Goal: Task Accomplishment & Management: Manage account settings

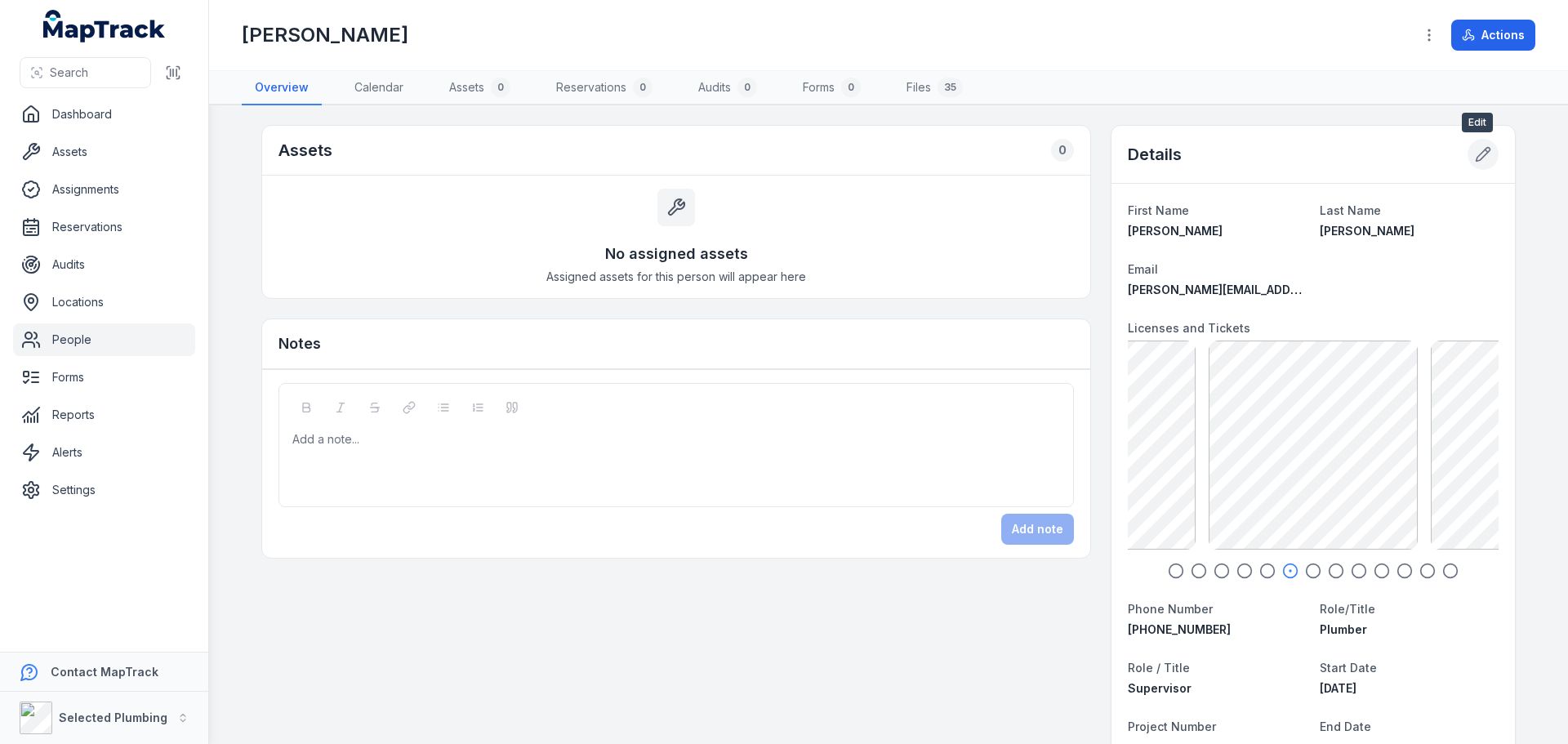
click at [1475, 155] on icon at bounding box center [1483, 155] width 16 height 16
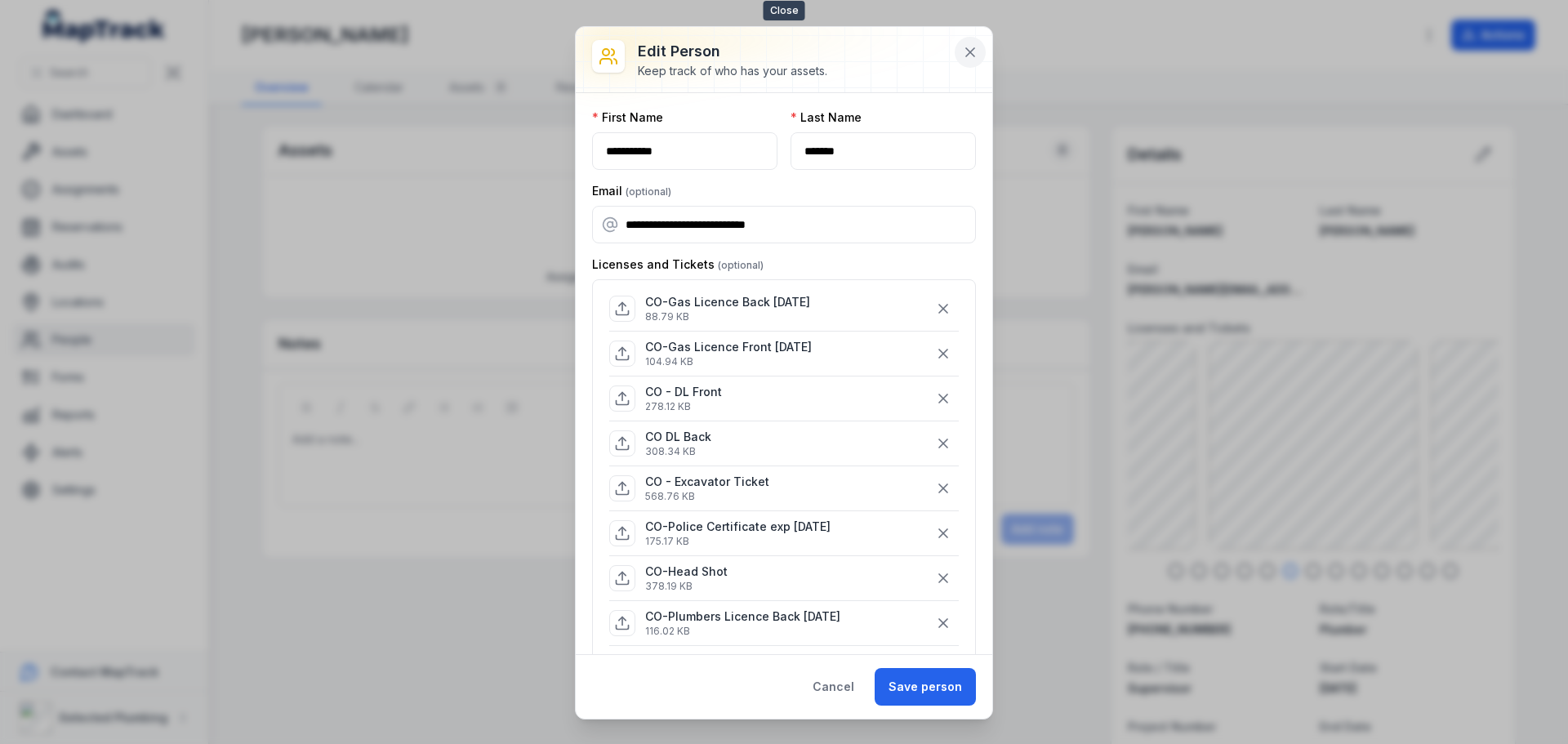
click at [965, 50] on icon at bounding box center [970, 52] width 16 height 16
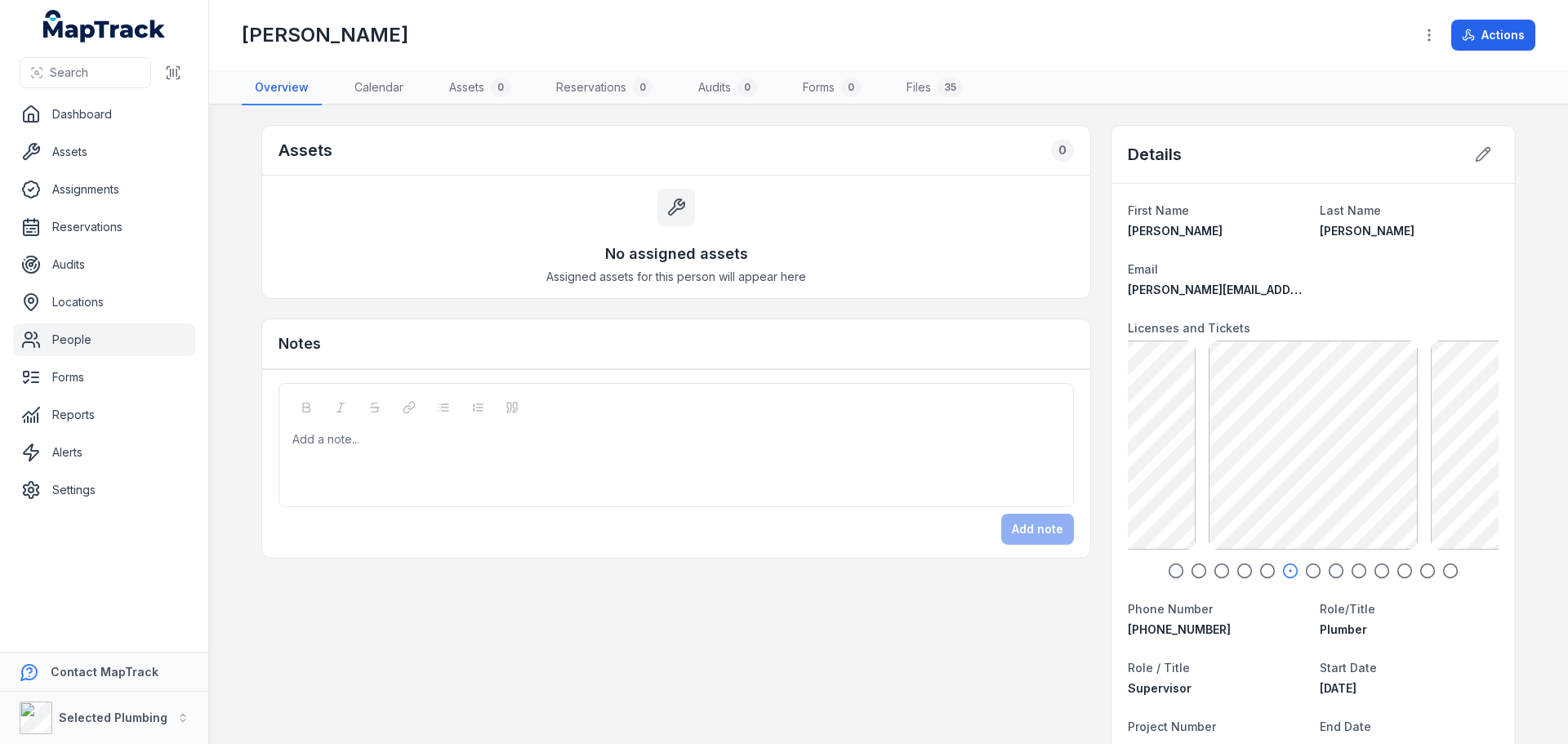
click at [1168, 573] on icon "button" at bounding box center [1176, 571] width 16 height 16
click at [1192, 568] on icon "button" at bounding box center [1199, 571] width 16 height 16
click at [1216, 569] on icon "button" at bounding box center [1221, 571] width 16 height 16
click at [1191, 568] on icon "button" at bounding box center [1199, 571] width 16 height 16
click at [1217, 573] on icon "button" at bounding box center [1221, 571] width 16 height 16
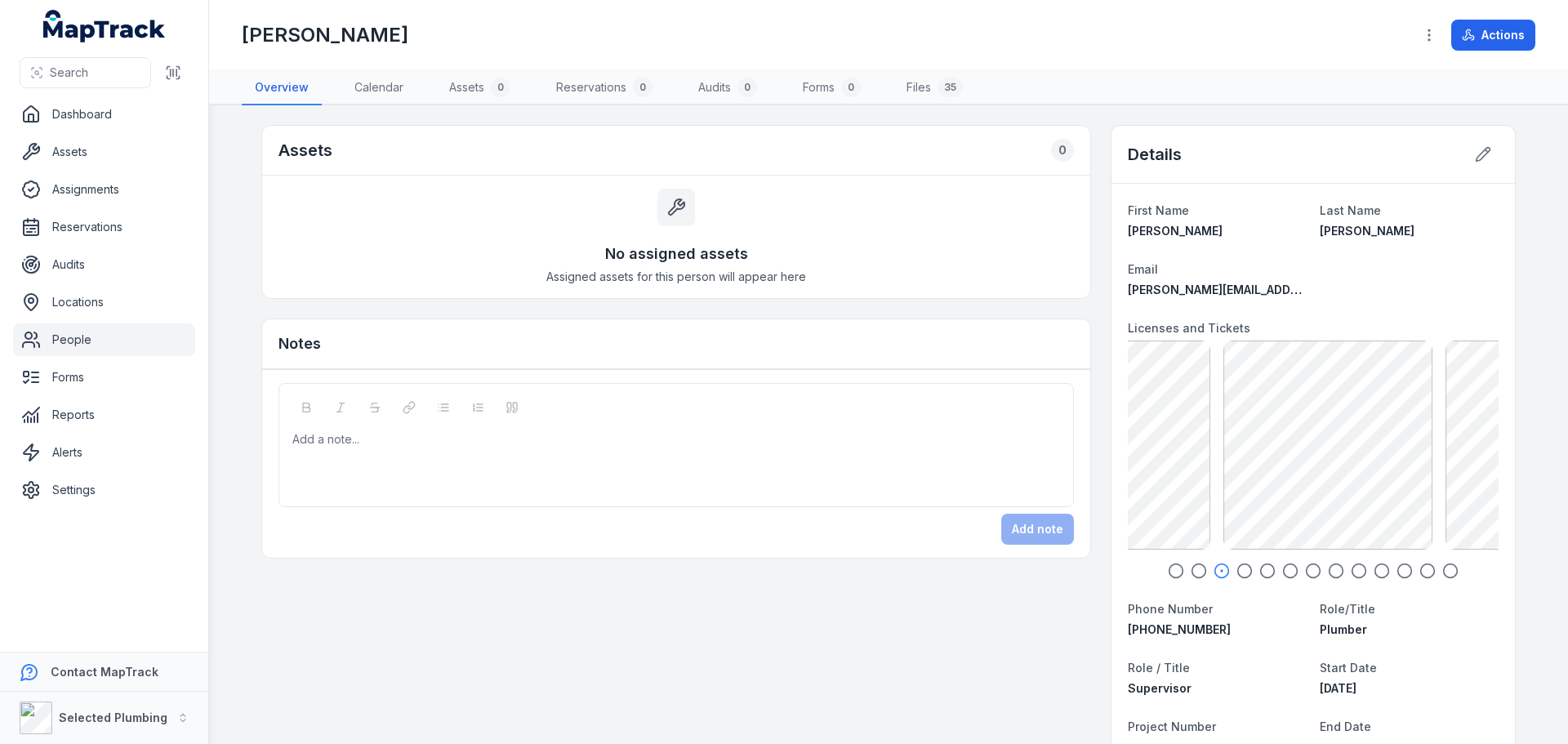
drag, startPoint x: 1239, startPoint y: 574, endPoint x: 1261, endPoint y: 574, distance: 22.0
click at [1241, 574] on icon "button" at bounding box center [1245, 571] width 16 height 16
click at [1262, 574] on icon "button" at bounding box center [1268, 571] width 16 height 16
click at [1287, 571] on icon "button" at bounding box center [1290, 571] width 16 height 16
click at [1307, 568] on icon "button" at bounding box center [1313, 571] width 16 height 16
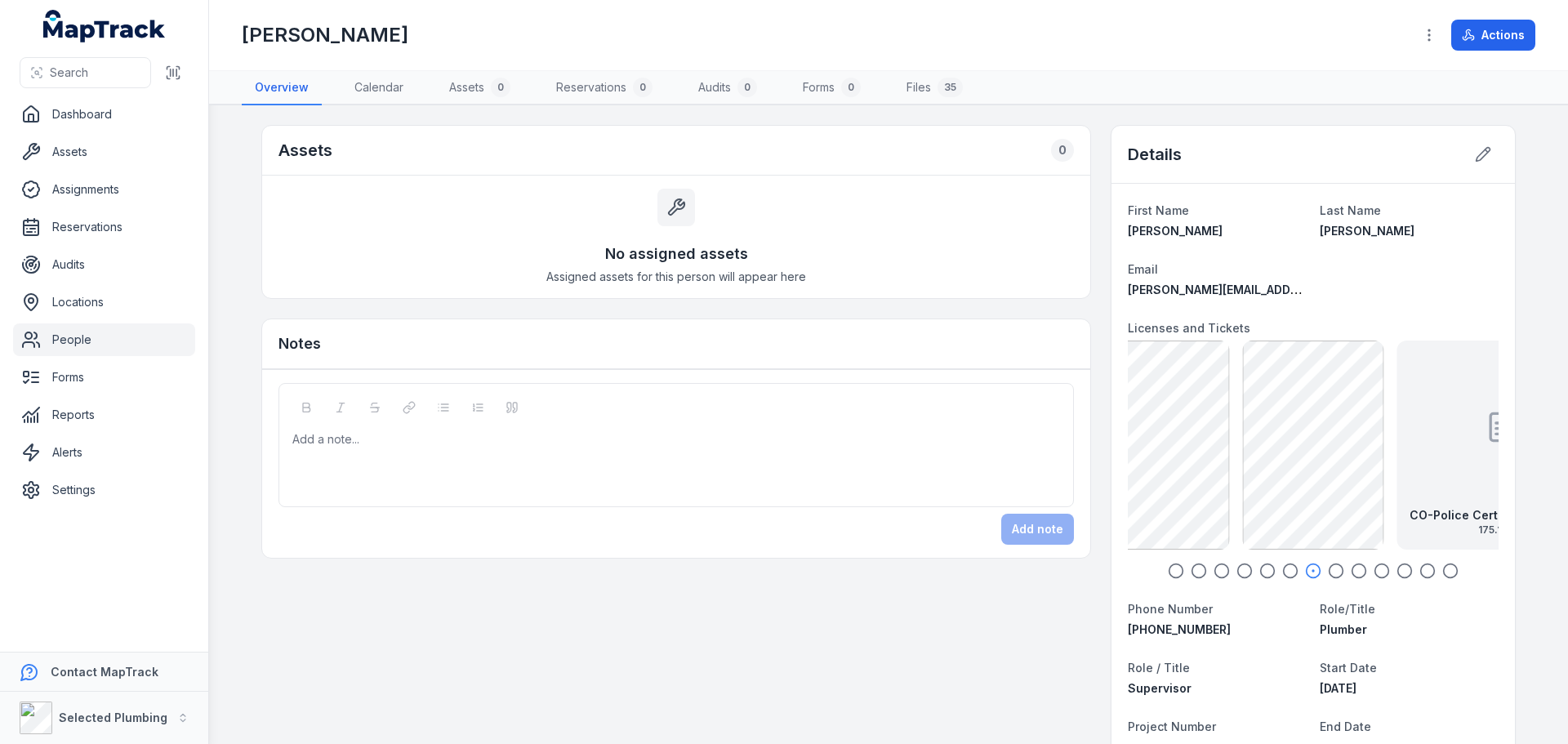
click at [1328, 566] on icon "button" at bounding box center [1336, 571] width 16 height 16
click at [1304, 489] on div at bounding box center [1313, 427] width 33 height 147
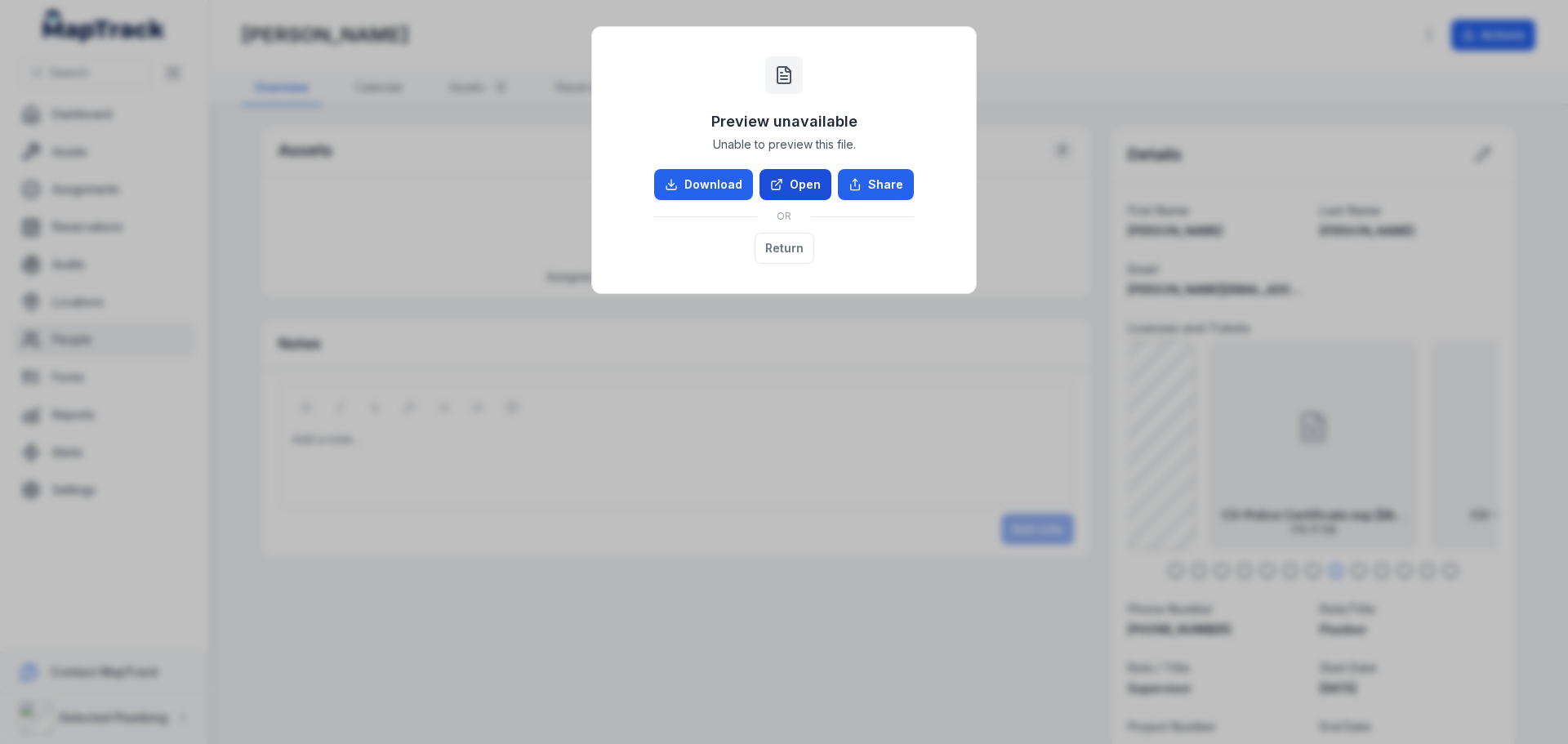
click at [806, 184] on link "Open" at bounding box center [794, 185] width 71 height 31
click at [792, 256] on button "Return" at bounding box center [784, 248] width 60 height 31
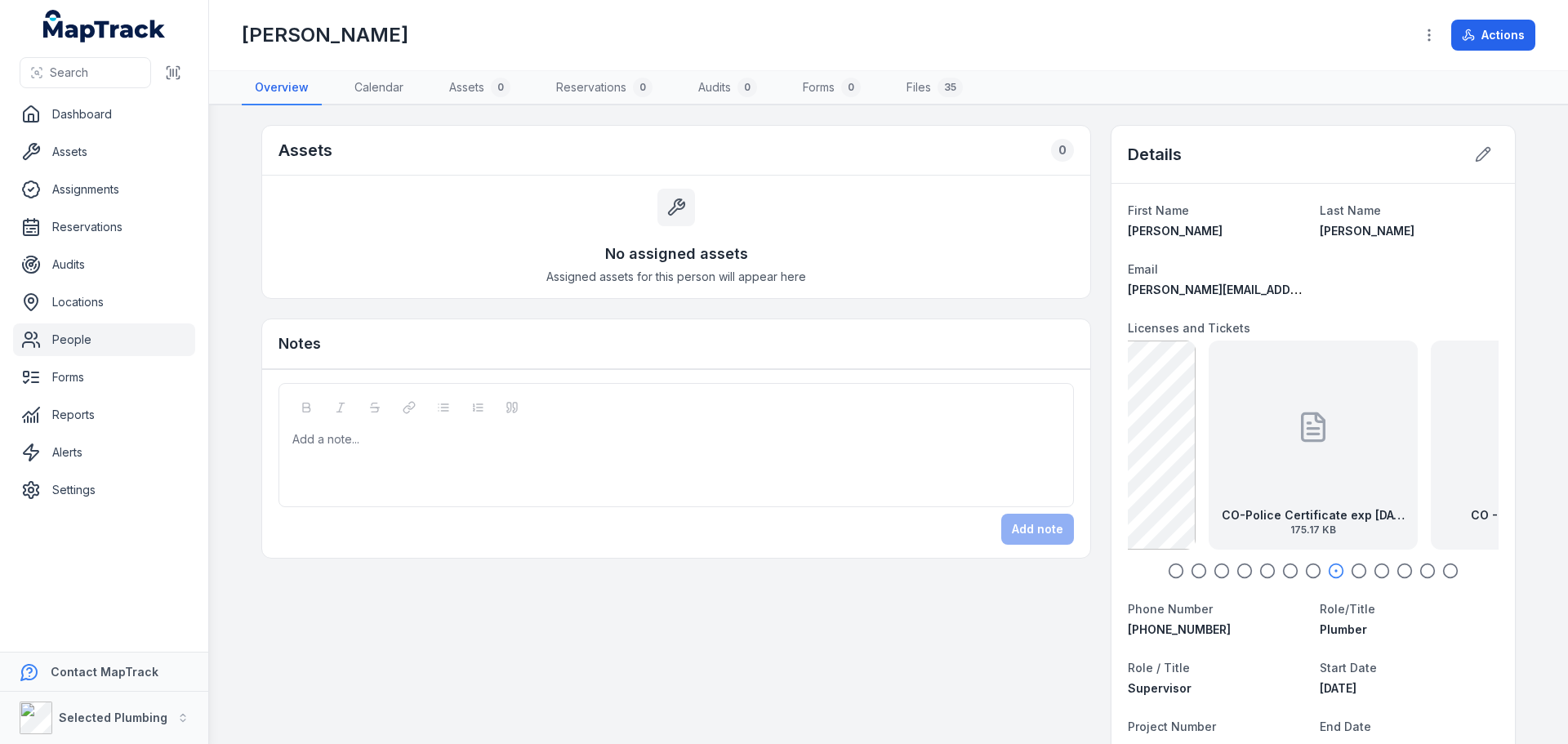
click at [1354, 565] on circle "button" at bounding box center [1359, 571] width 14 height 14
click at [1297, 490] on div at bounding box center [1313, 427] width 33 height 147
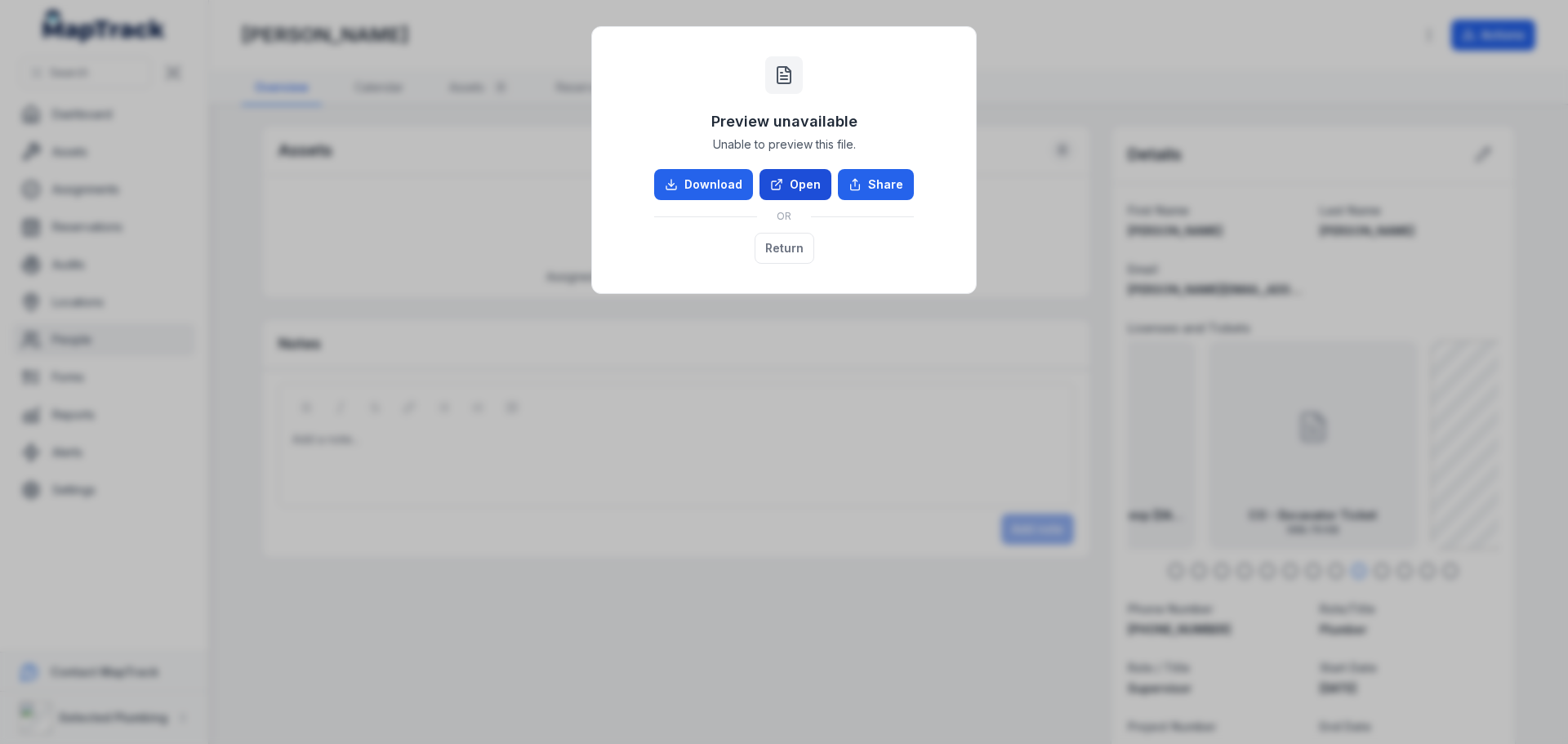
click at [803, 187] on link "Open" at bounding box center [794, 185] width 71 height 31
click at [799, 245] on button "Return" at bounding box center [784, 248] width 60 height 31
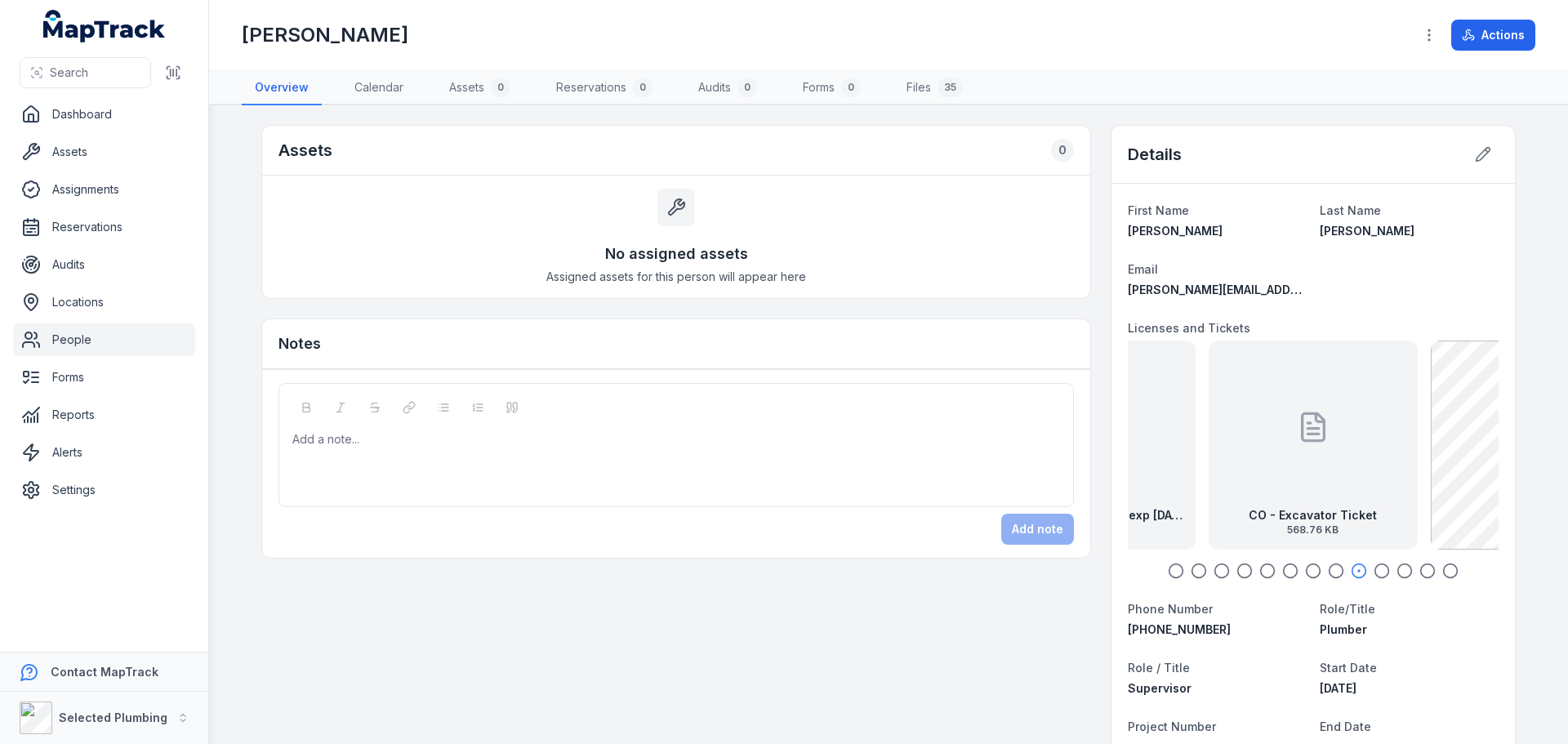
click at [1375, 566] on circle "button" at bounding box center [1382, 571] width 14 height 14
click at [1398, 567] on circle "button" at bounding box center [1404, 571] width 14 height 14
click at [1422, 565] on circle "button" at bounding box center [1428, 571] width 14 height 14
click at [1445, 565] on circle "button" at bounding box center [1450, 571] width 14 height 14
click at [1420, 569] on icon "button" at bounding box center [1428, 571] width 16 height 16
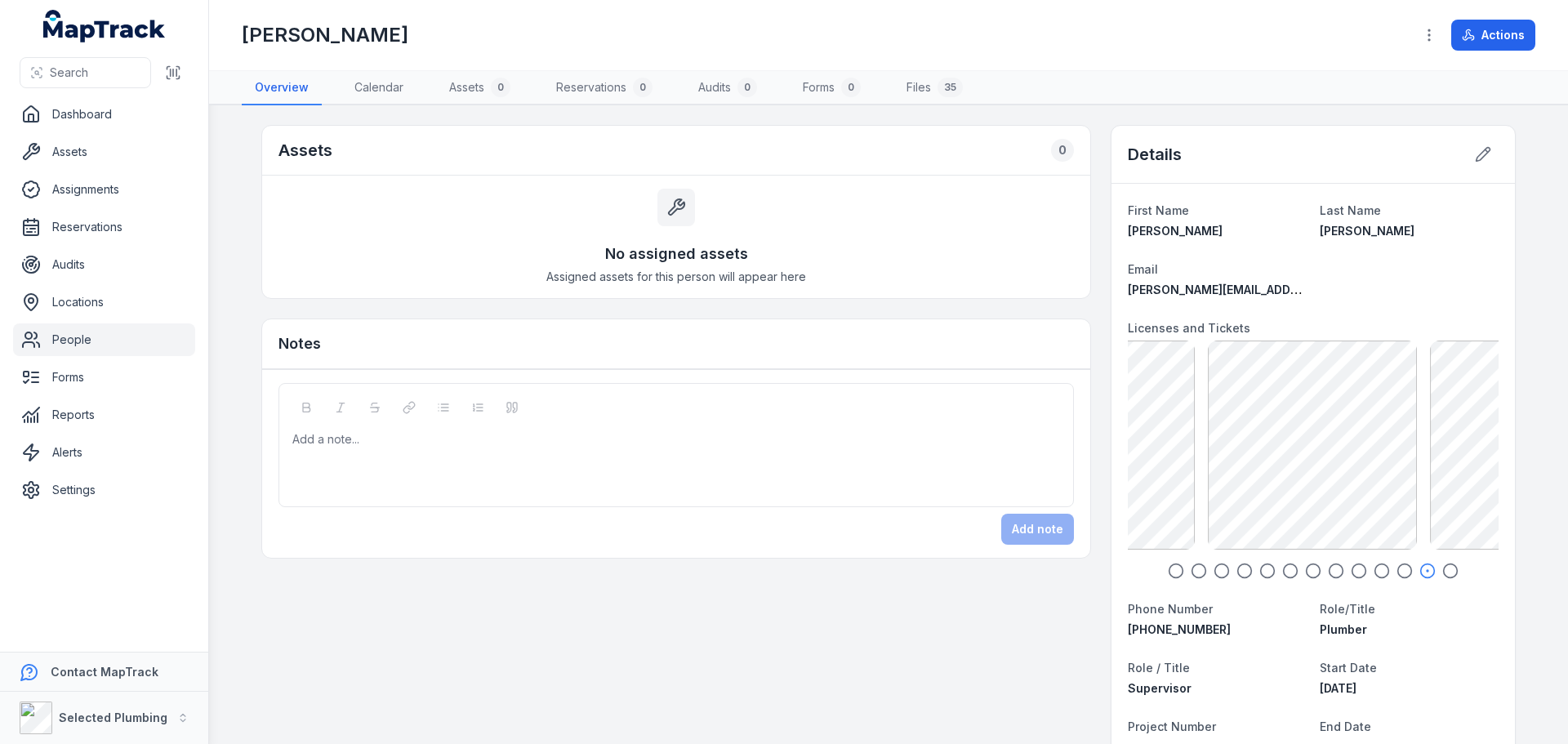
click at [1397, 567] on icon "button" at bounding box center [1404, 571] width 16 height 16
click at [1478, 155] on icon at bounding box center [1483, 155] width 16 height 16
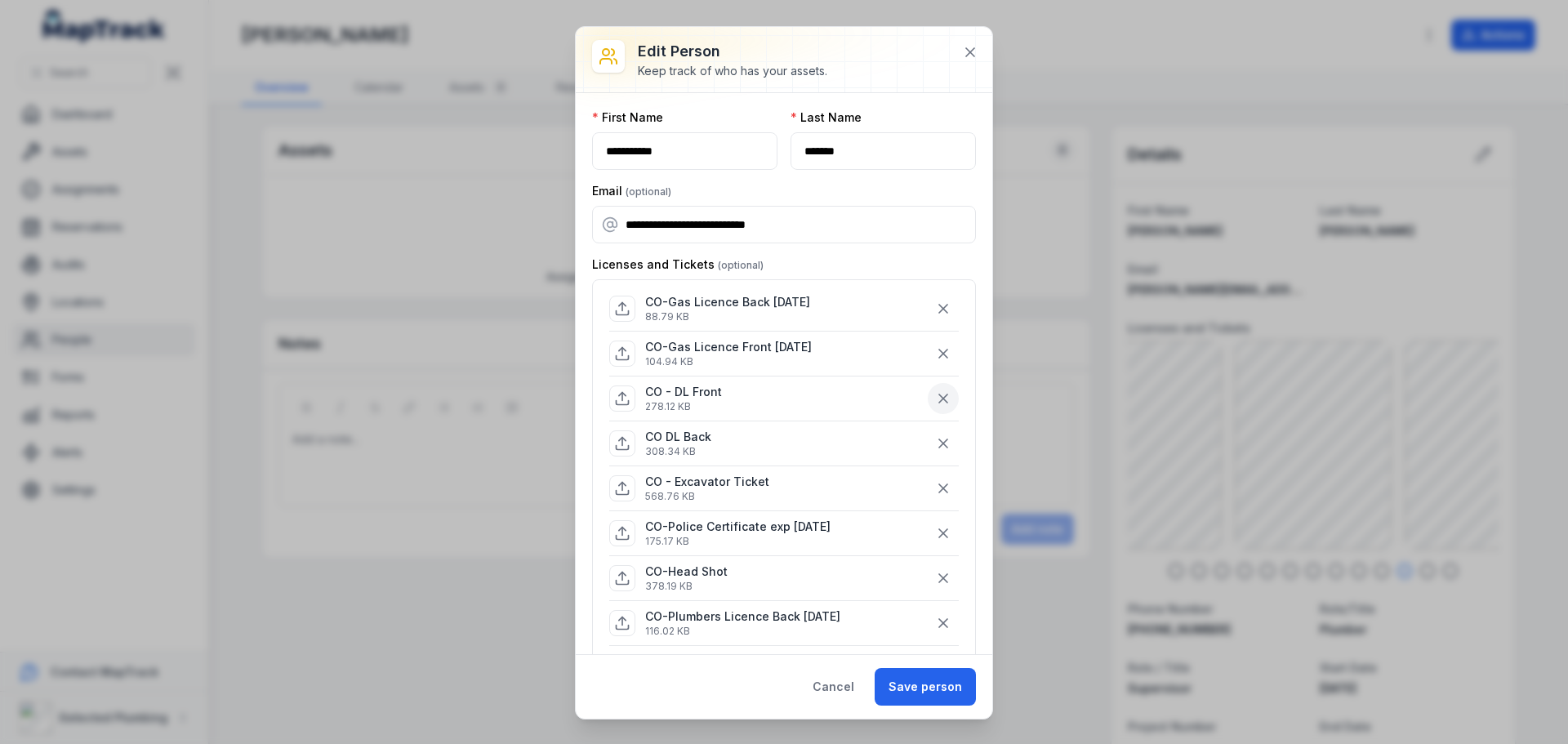
click at [927, 387] on button "button" at bounding box center [943, 398] width 31 height 31
click at [935, 392] on icon "button" at bounding box center [943, 398] width 16 height 16
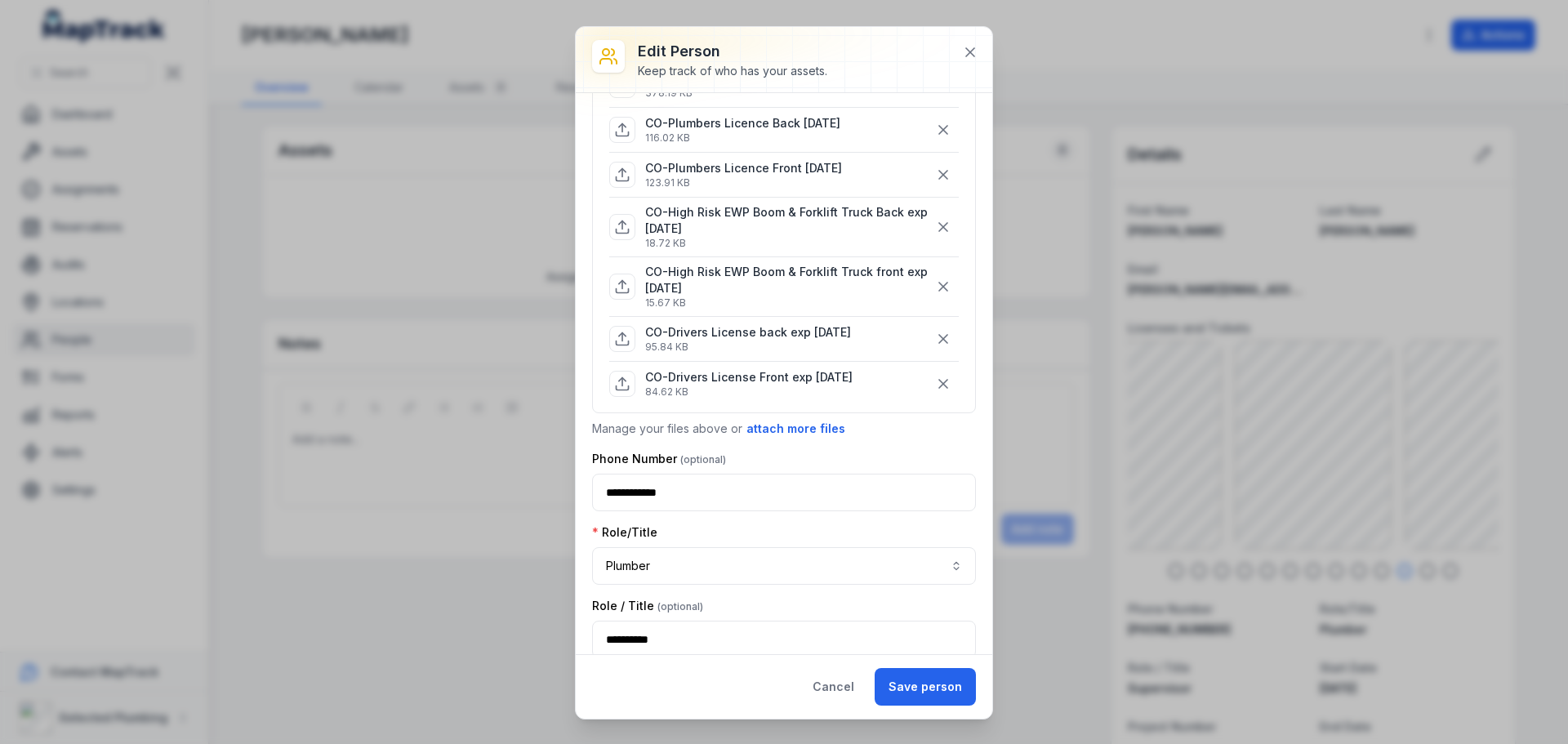
scroll to position [408, 0]
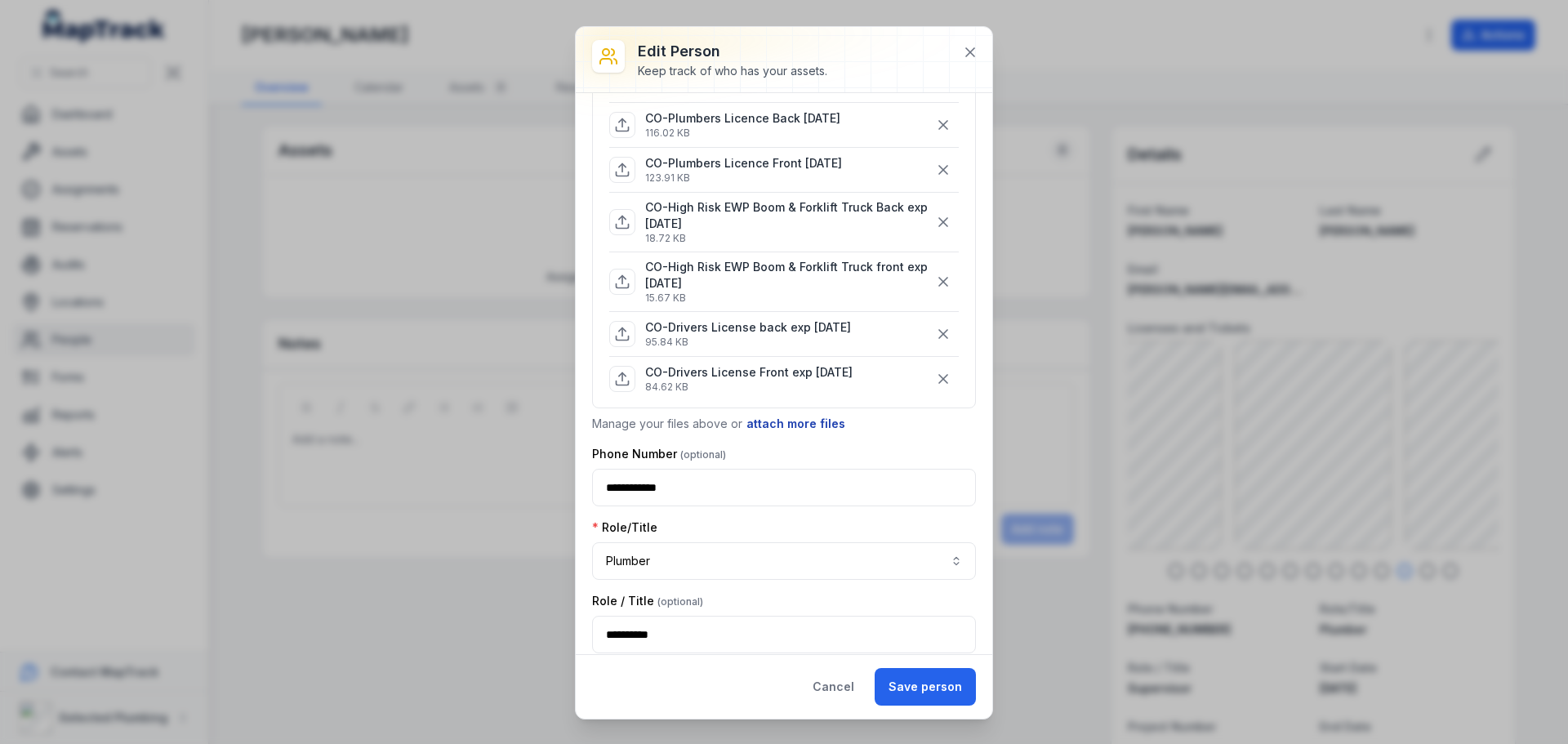
click at [787, 420] on button "attach more files" at bounding box center [795, 424] width 100 height 18
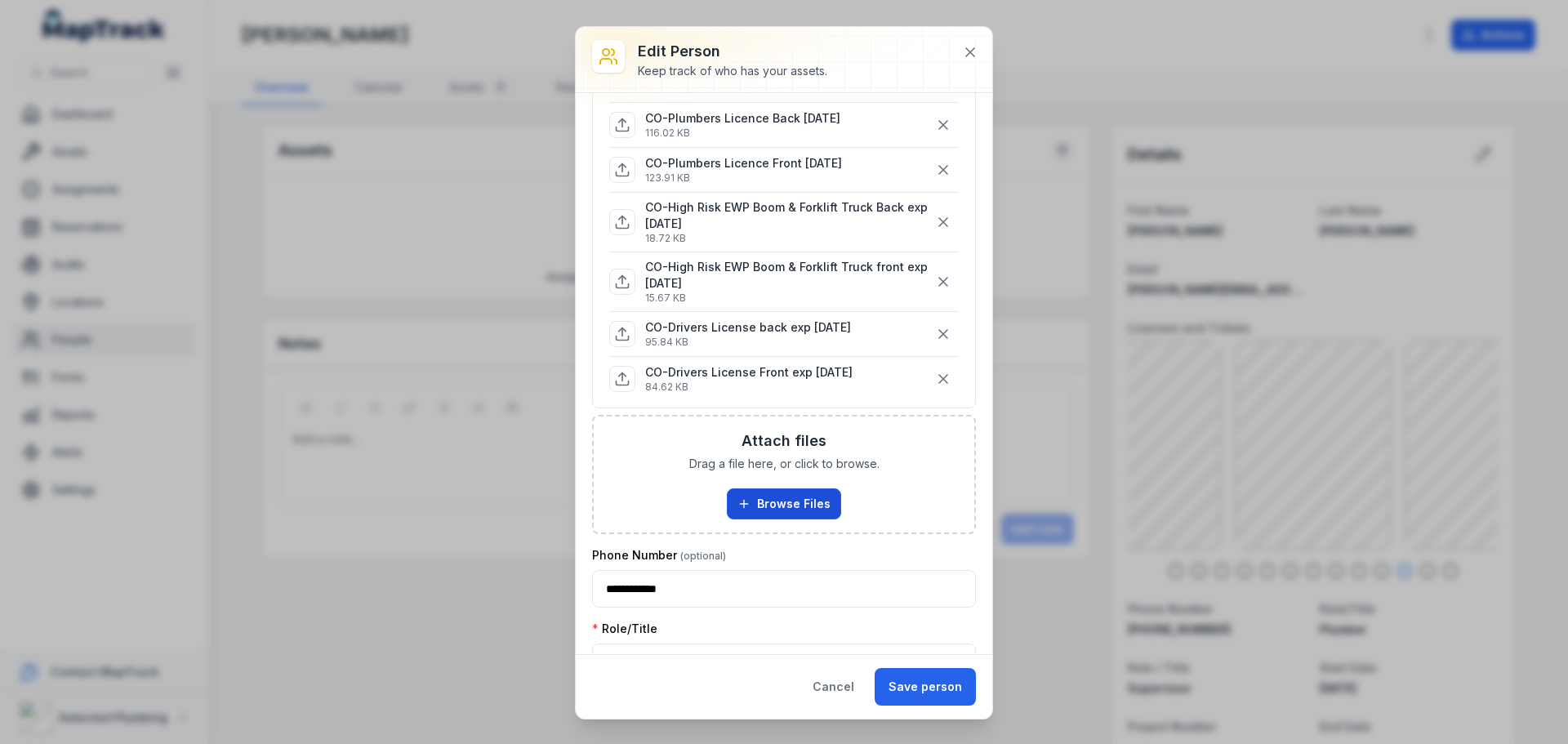
click at [785, 497] on button "Browse Files" at bounding box center [784, 504] width 114 height 31
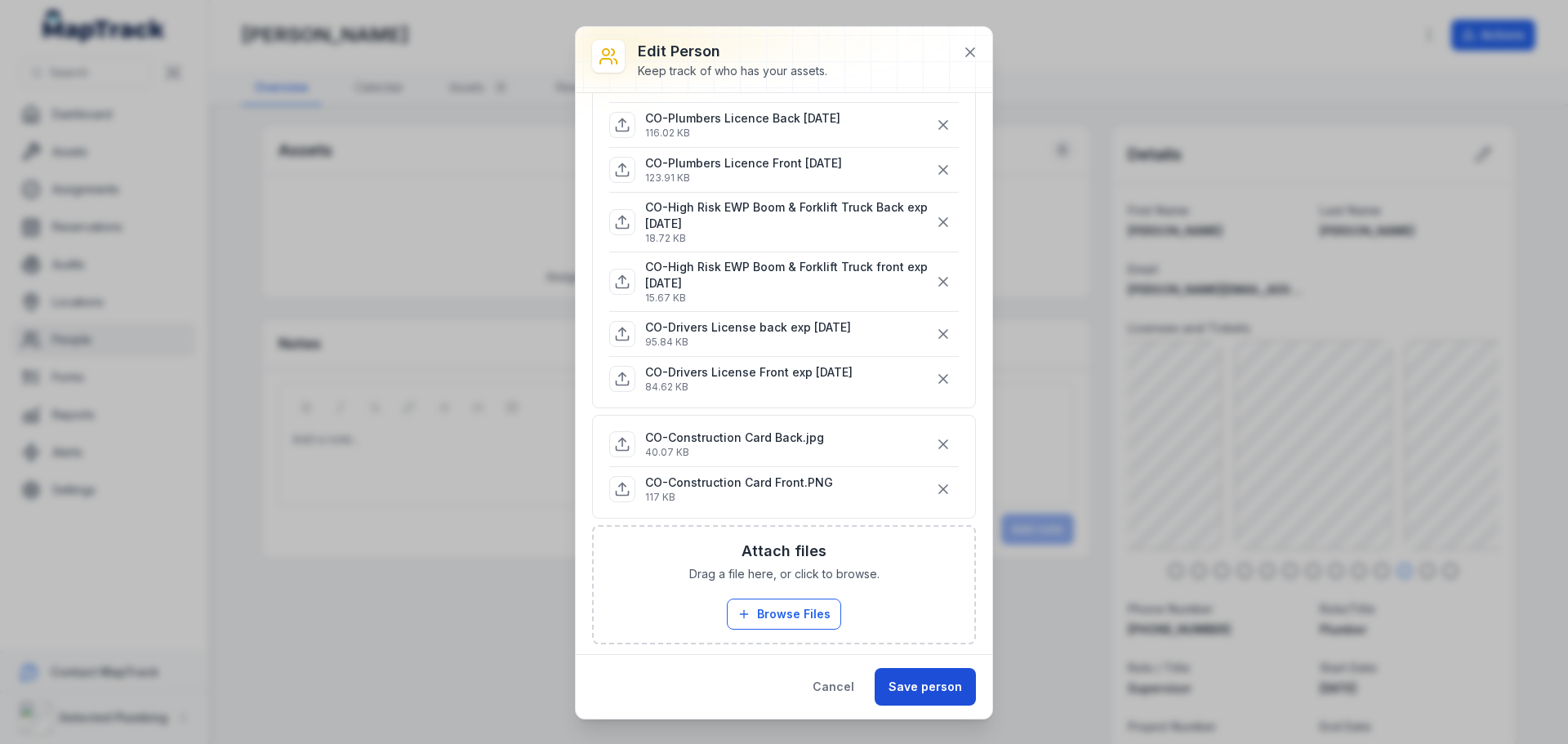
click at [917, 691] on button "Save person" at bounding box center [926, 687] width 101 height 38
